Goal: Information Seeking & Learning: Learn about a topic

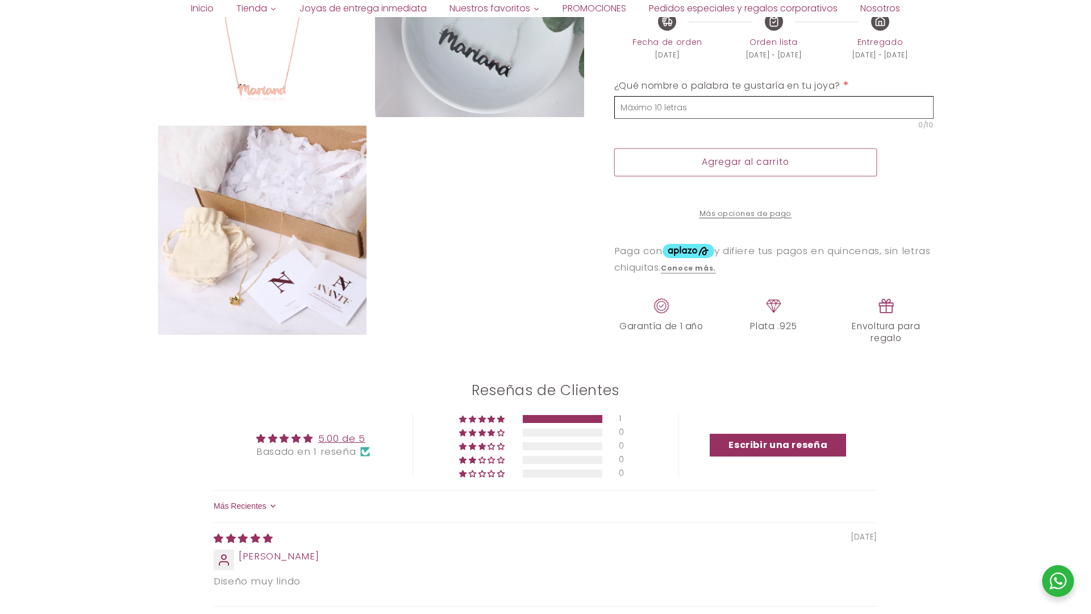
scroll to position [1477, 0]
